Goal: Obtain resource: Obtain resource

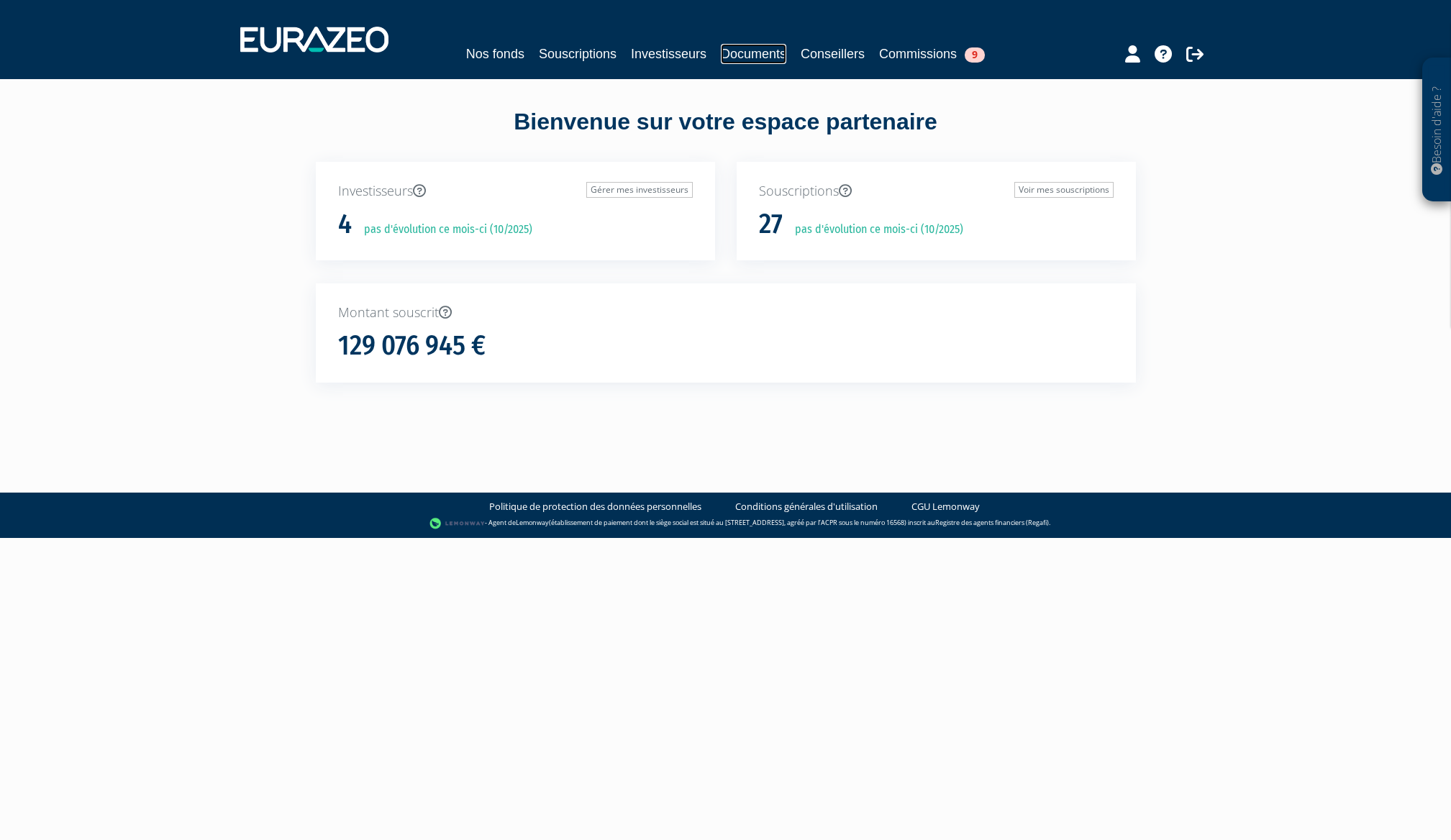
click at [762, 57] on link "Documents" at bounding box center [754, 54] width 66 height 21
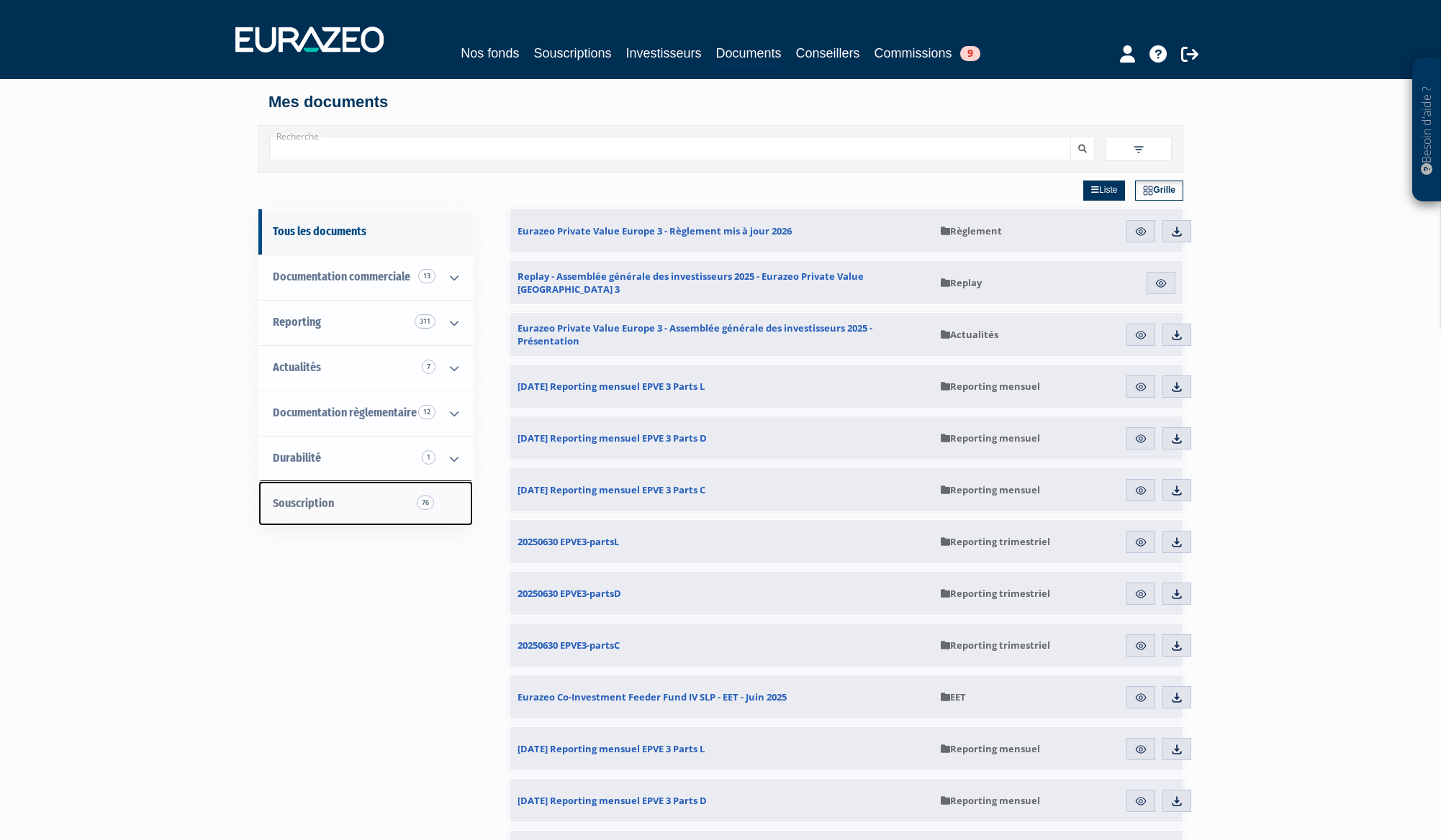
click at [319, 509] on span "Souscription 76" at bounding box center [303, 503] width 61 height 14
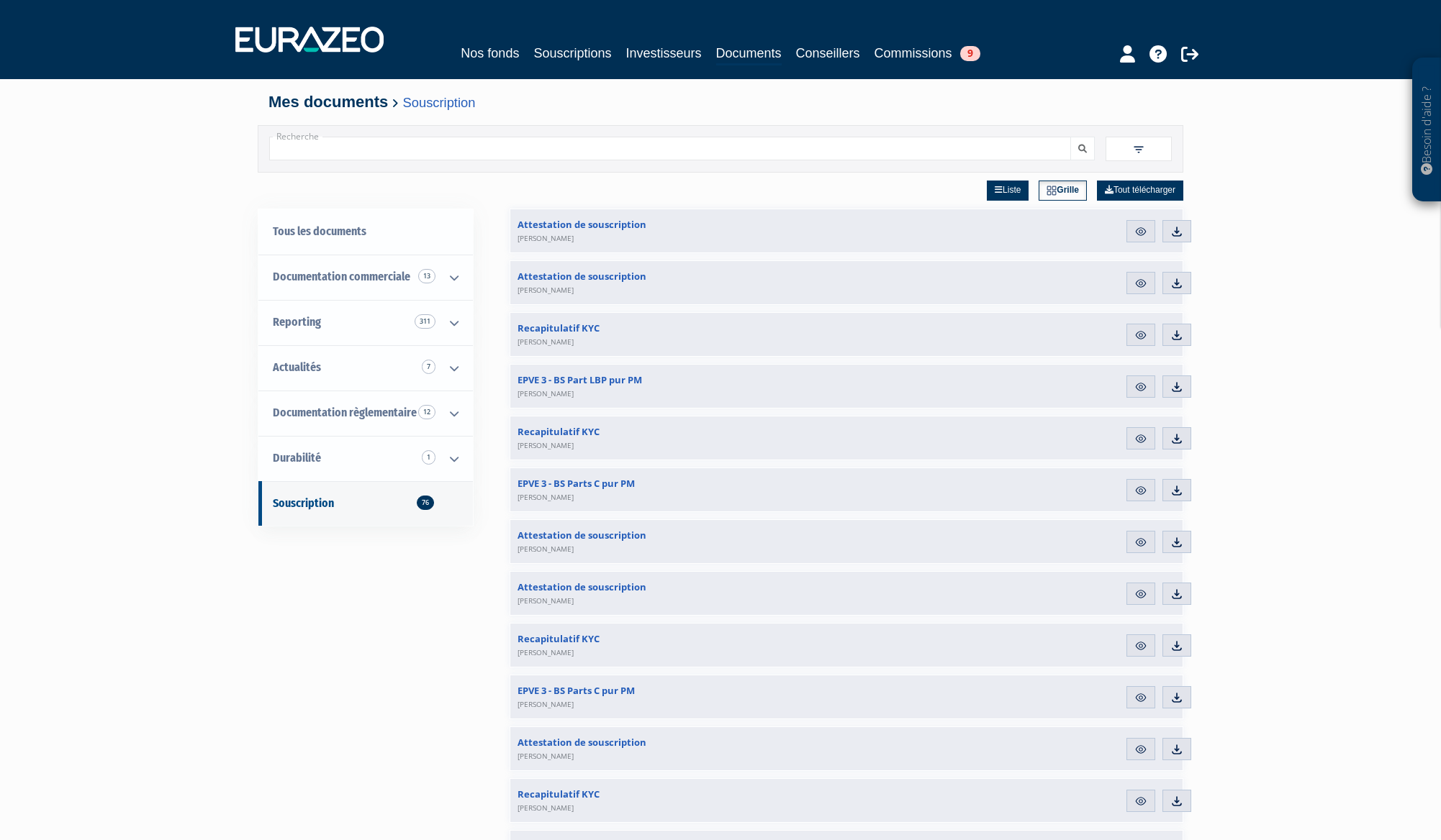
click at [1140, 151] on img at bounding box center [1138, 149] width 13 height 13
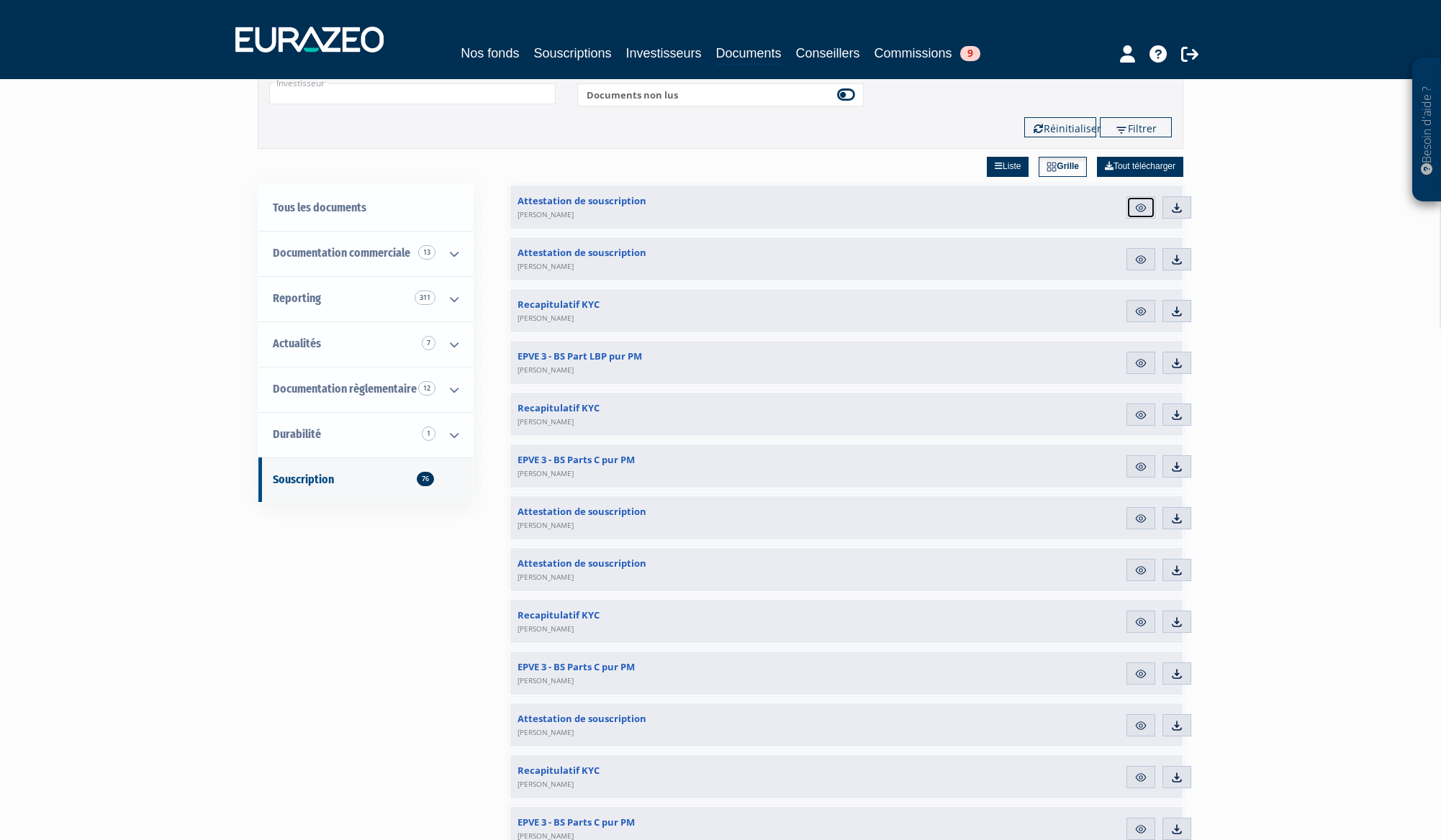
click at [1144, 206] on img at bounding box center [1141, 208] width 13 height 13
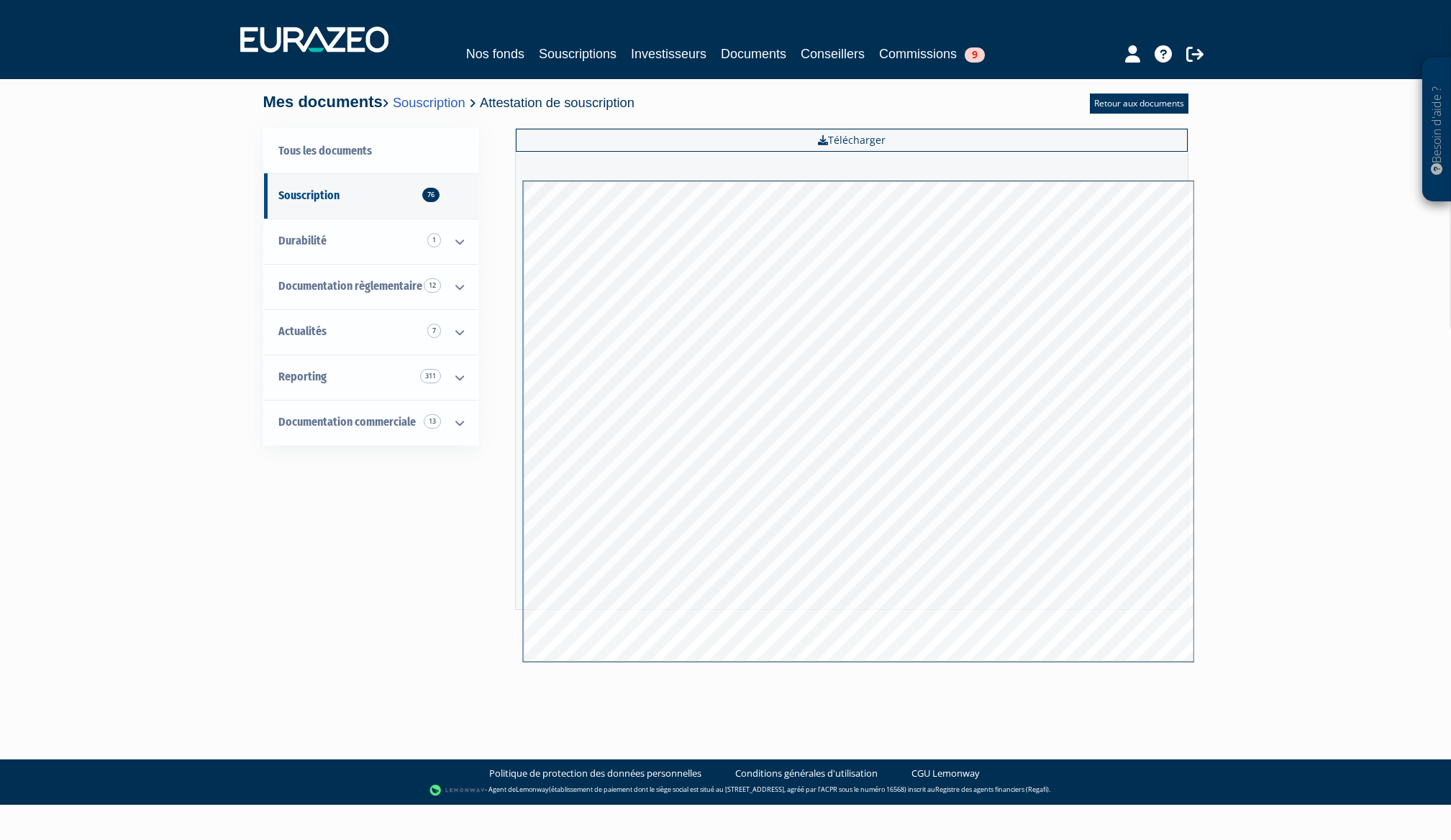
click at [507, 700] on div "Tous les documents Souscription 76 Durabilité 1 Informations spécifiques 1 Docu…" at bounding box center [726, 408] width 903 height 589
click at [1113, 105] on link "Retour aux documents" at bounding box center [1139, 104] width 98 height 21
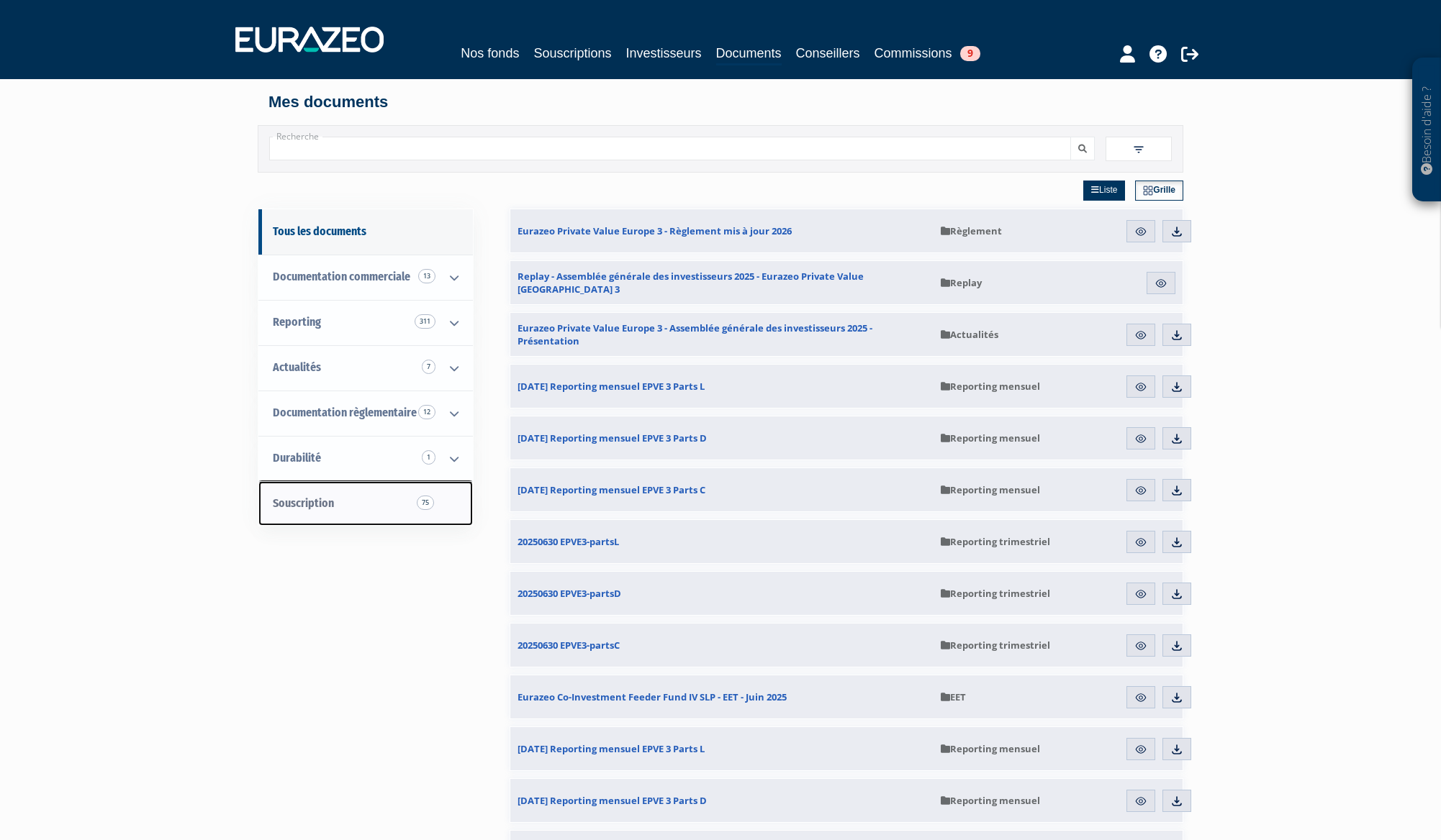
click at [287, 506] on span "Souscription 75" at bounding box center [303, 503] width 61 height 14
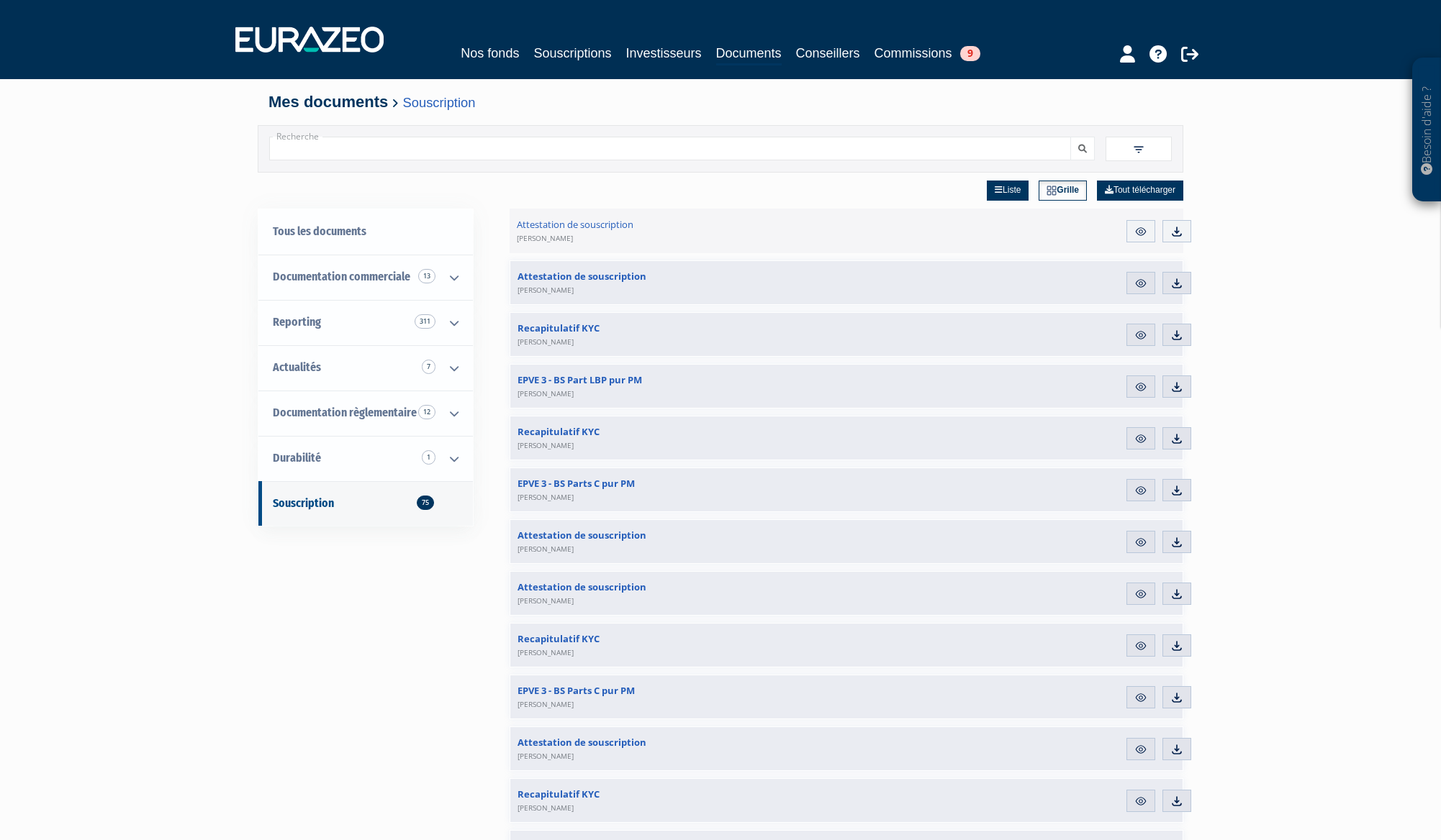
click at [1142, 147] on img at bounding box center [1138, 149] width 13 height 13
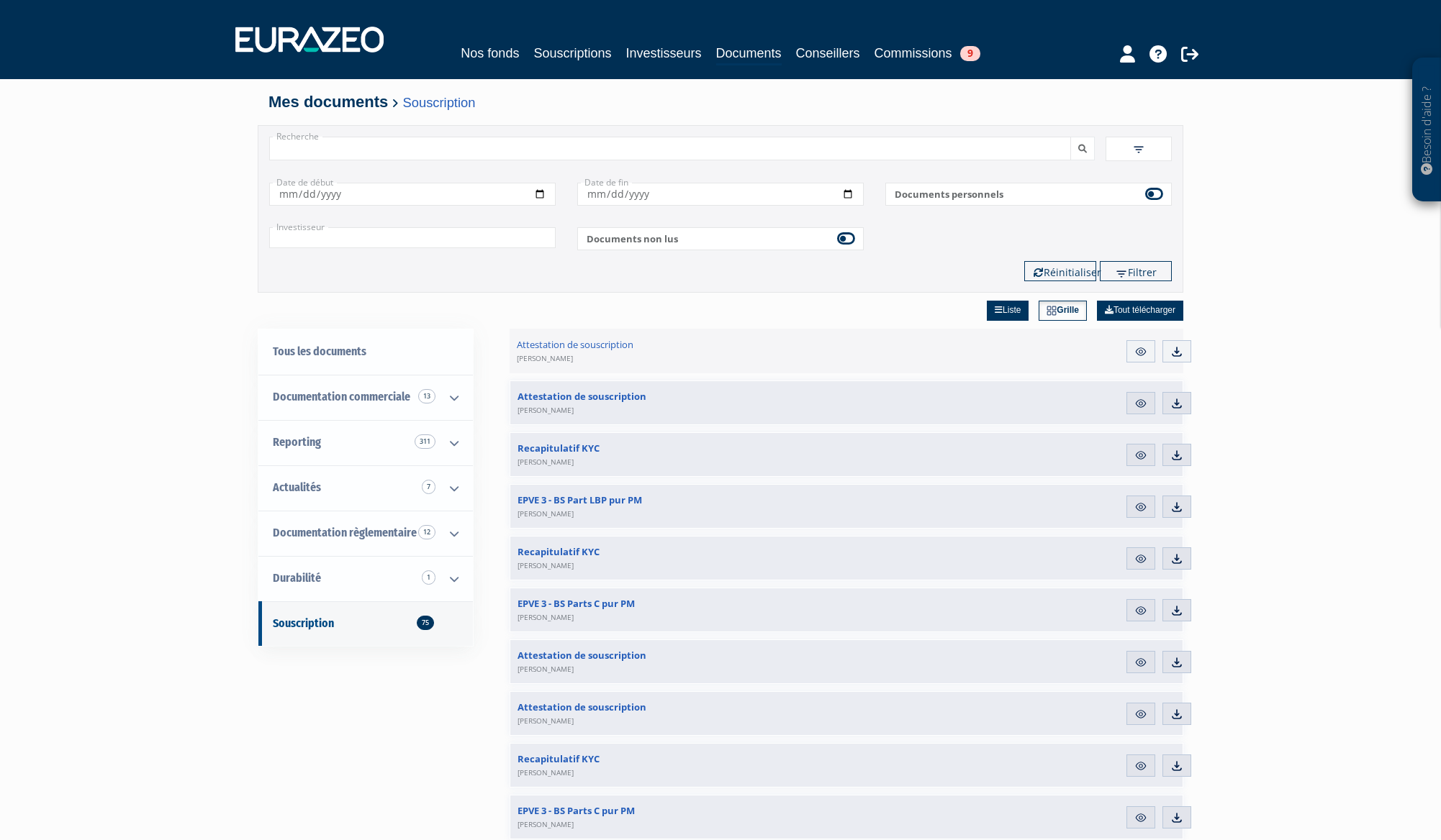
click at [418, 151] on input "Recherche" at bounding box center [670, 149] width 802 height 24
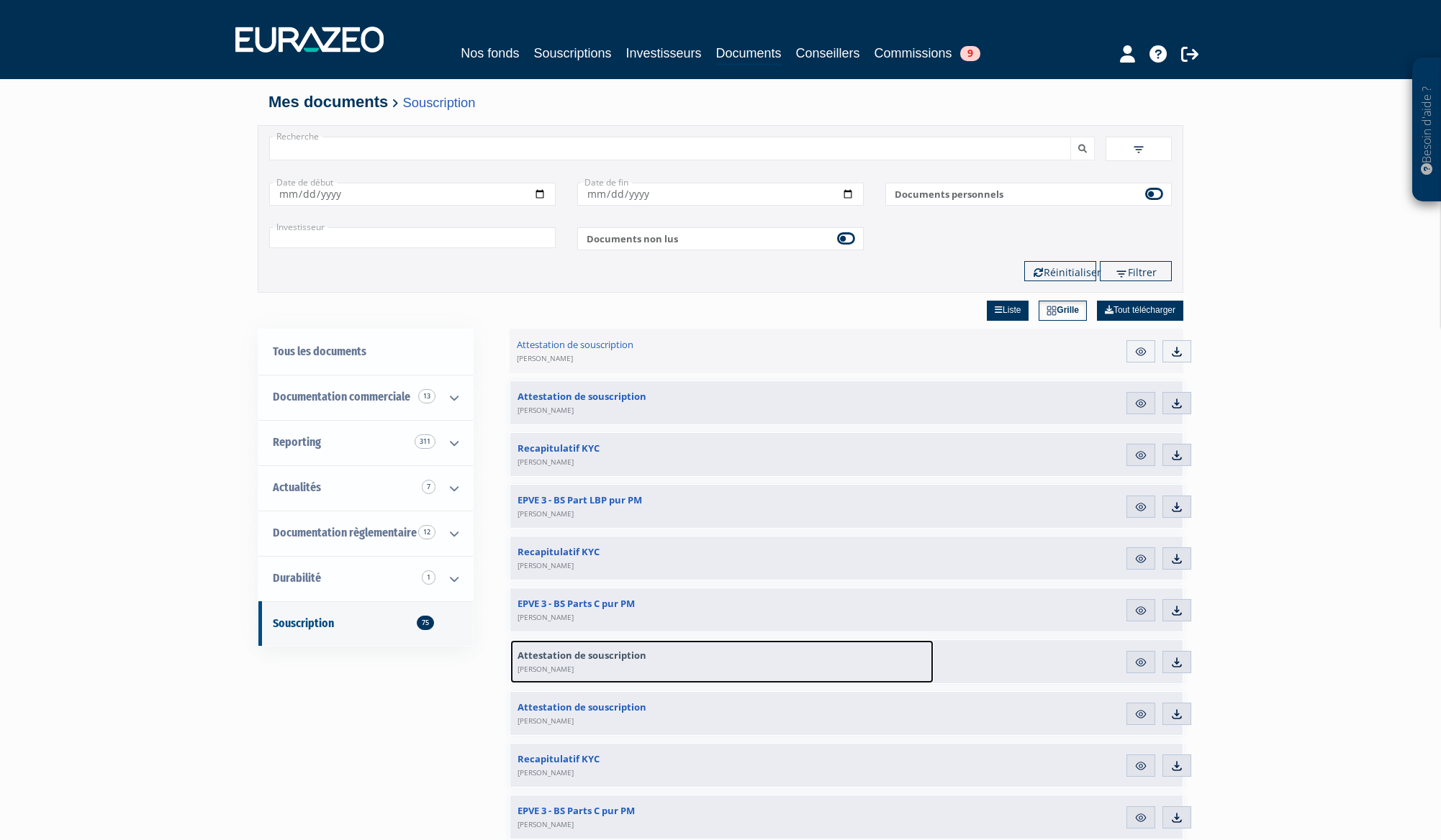
click at [517, 656] on link "Attestation de souscription François Guilgot" at bounding box center [721, 662] width 424 height 43
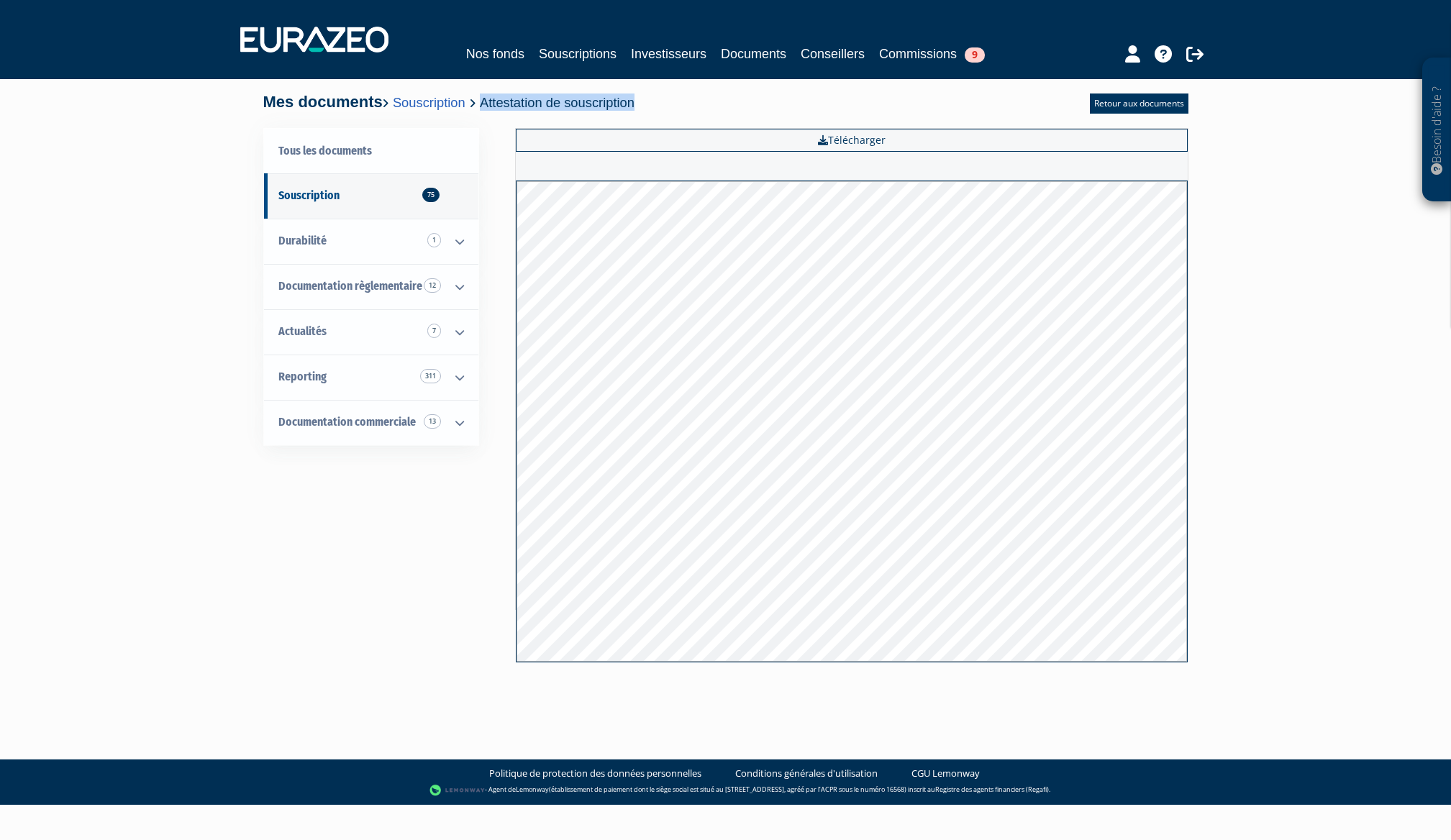
drag, startPoint x: 666, startPoint y: 104, endPoint x: 506, endPoint y: 102, distance: 160.0
click at [506, 102] on div "Mes documents Souscription Attestation de souscription Retour aux documents" at bounding box center [726, 104] width 926 height 21
copy span "Attestation de souscription"
click at [1137, 100] on link "Retour aux documents" at bounding box center [1139, 104] width 98 height 21
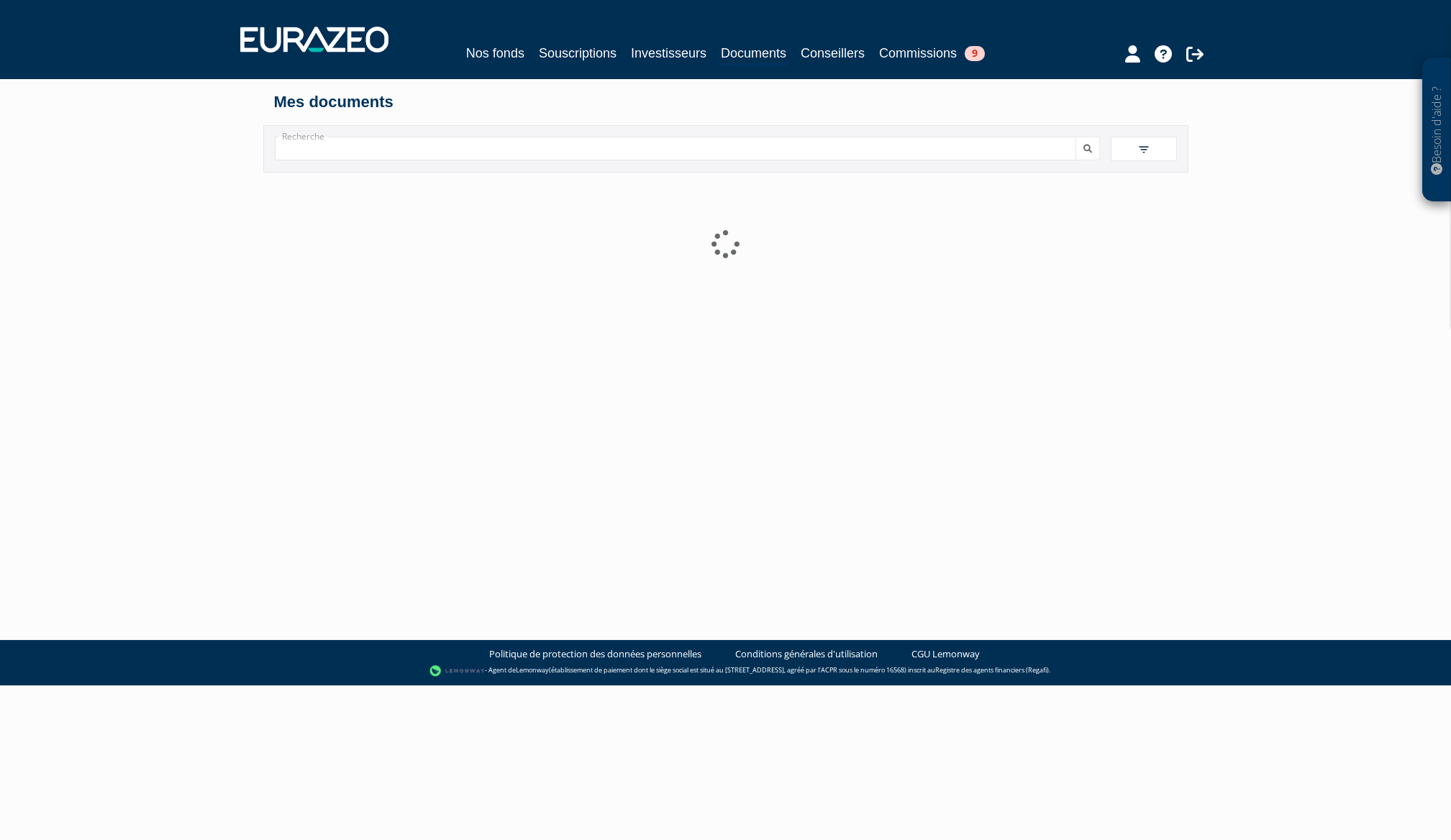
click at [339, 149] on input "Recherche" at bounding box center [675, 149] width 802 height 24
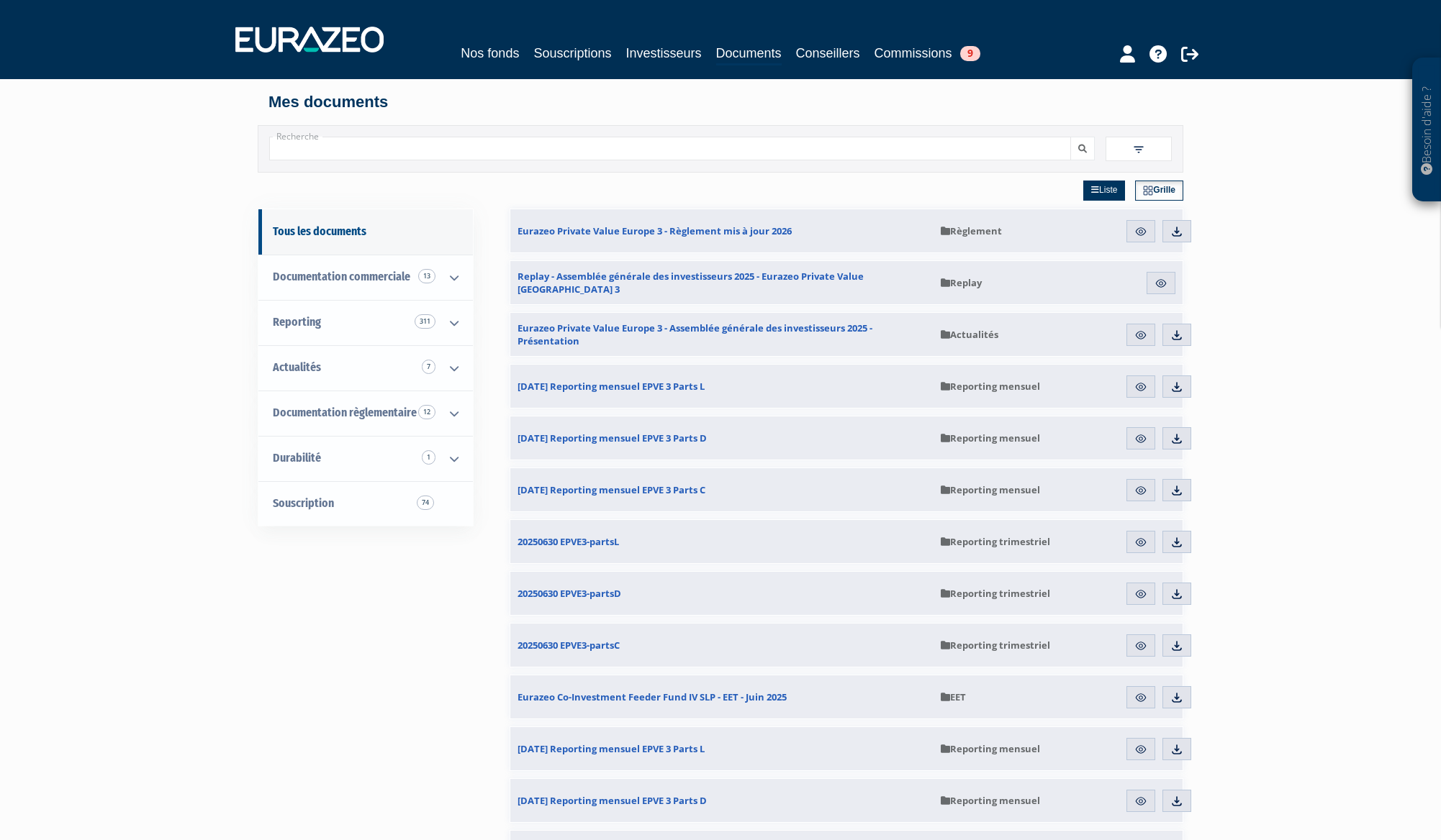
click at [339, 149] on input "Recherche" at bounding box center [670, 149] width 802 height 24
paste input "Attestation de souscription"
type input "Attestation de souscription"
click at [1070, 137] on button "submit" at bounding box center [1082, 149] width 25 height 24
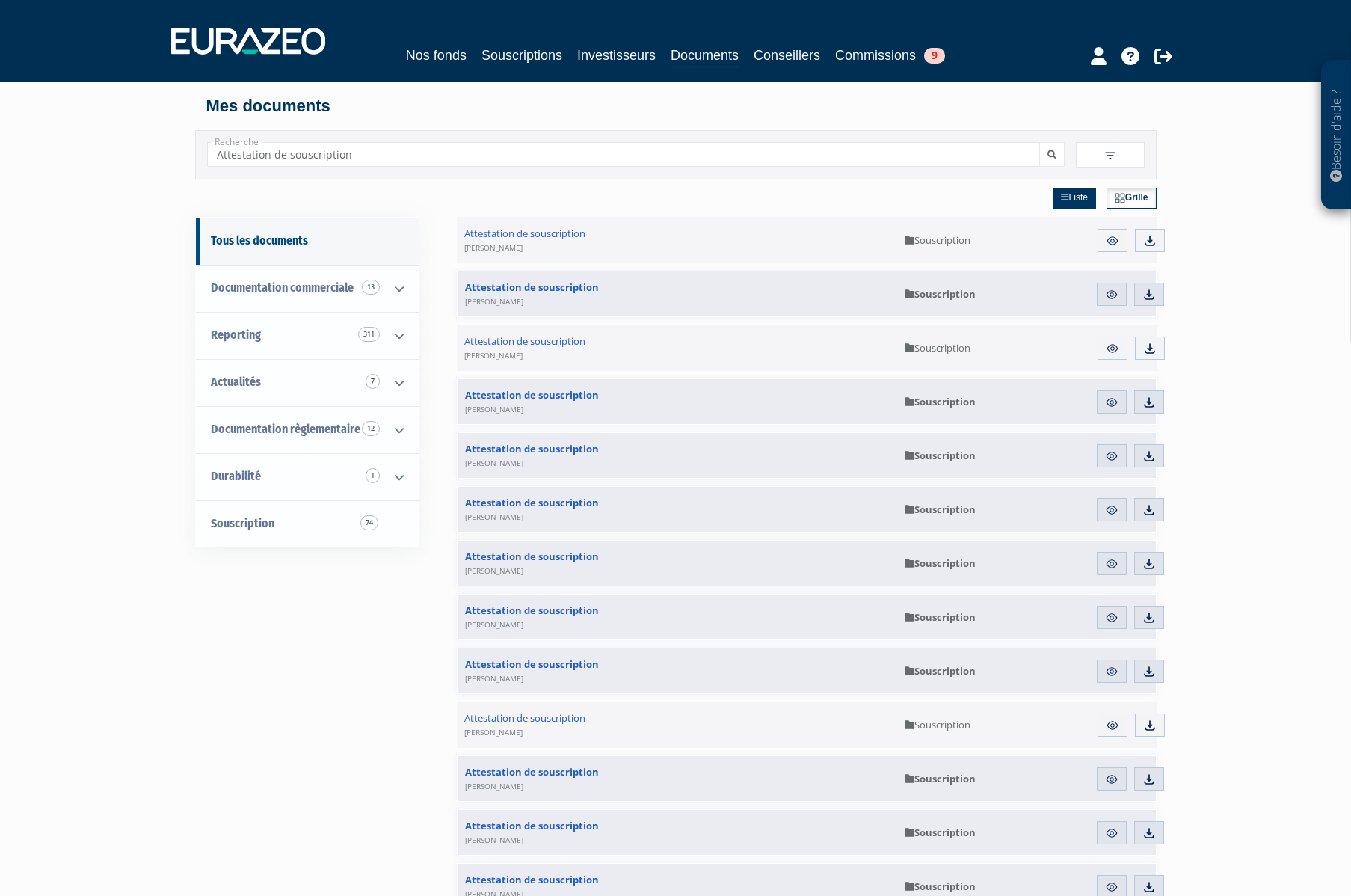
click at [1221, 260] on div "Besoin d'aide ? × J'ai besoin d'aide Si vous avez une question à propos du fonc…" at bounding box center [676, 888] width 1351 height 1776
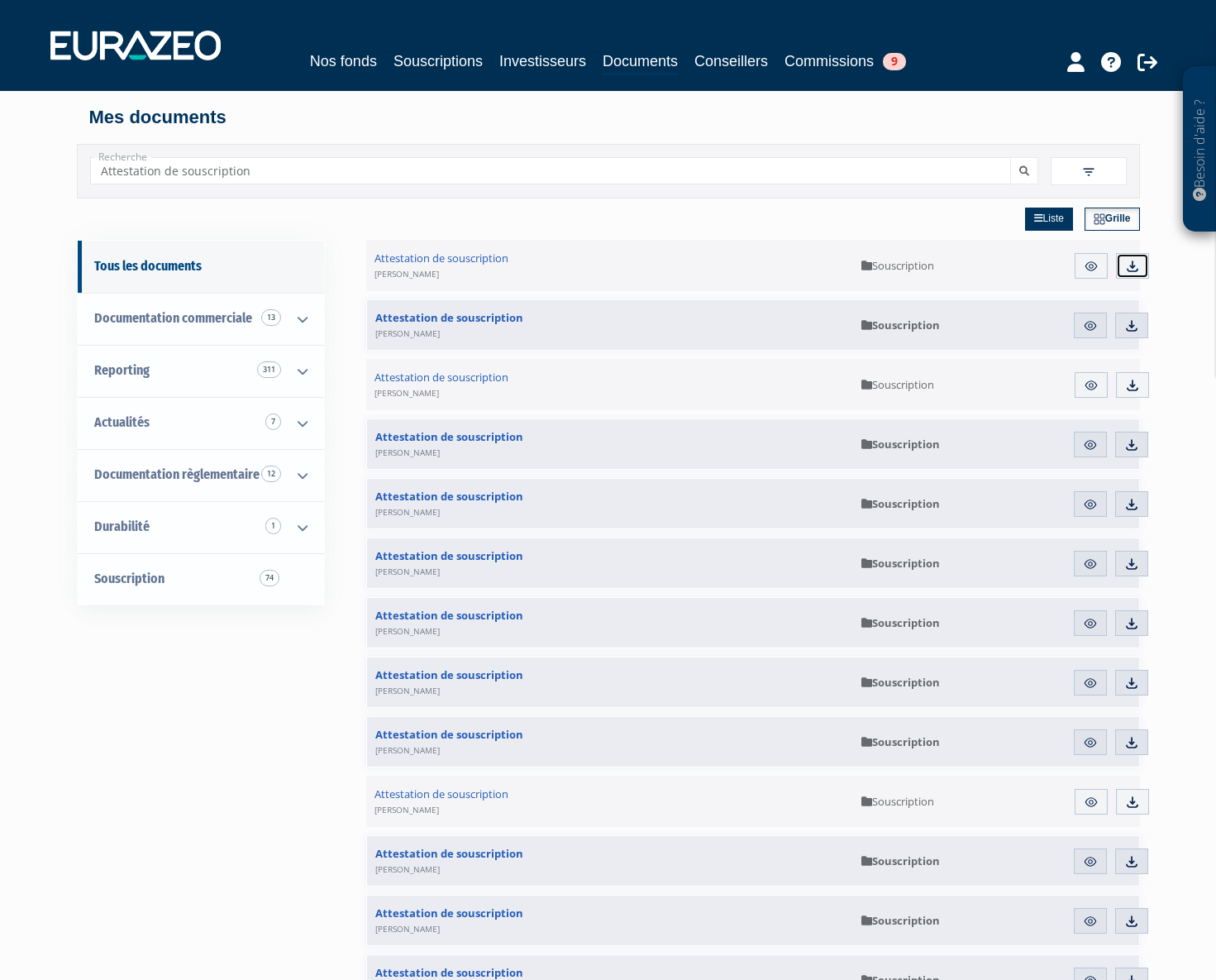
click at [1129, 266] on img at bounding box center [1132, 265] width 15 height 15
click at [1152, 62] on icon at bounding box center [1147, 62] width 20 height 20
